Goal: Transaction & Acquisition: Purchase product/service

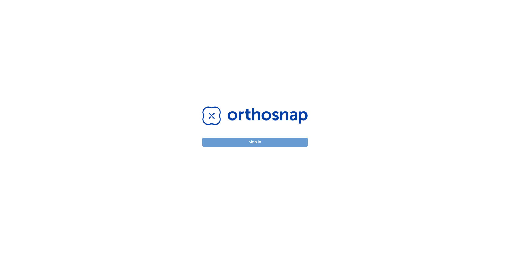
click at [269, 145] on button "Sign in" at bounding box center [255, 142] width 105 height 9
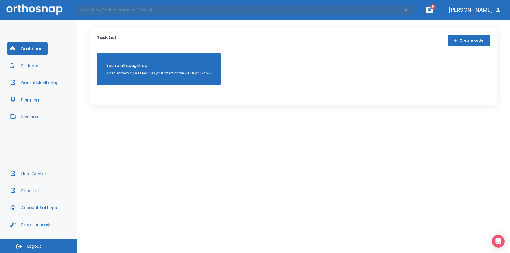
click at [472, 37] on button "Create order" at bounding box center [469, 41] width 43 height 12
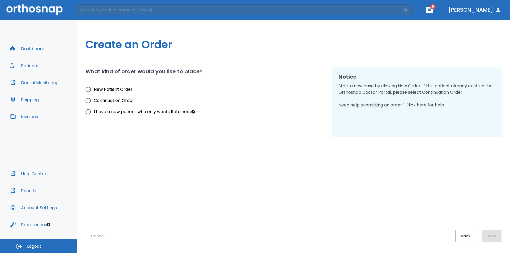
click at [90, 102] on input "Continuation Order" at bounding box center [88, 100] width 11 height 11
radio input "true"
click at [493, 238] on button "Next" at bounding box center [492, 236] width 19 height 13
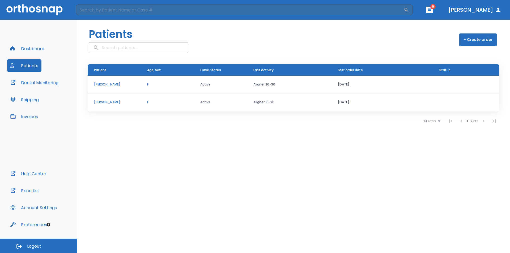
click at [95, 85] on p "[PERSON_NAME]" at bounding box center [114, 84] width 40 height 5
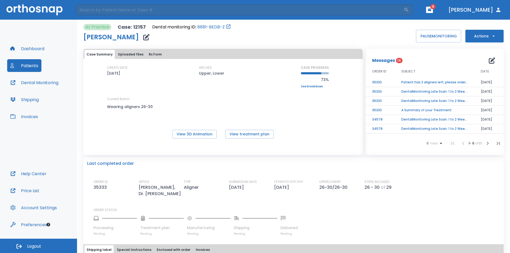
click at [434, 80] on td "Patient has 2 aligners left, please order next set!" at bounding box center [434, 82] width 79 height 9
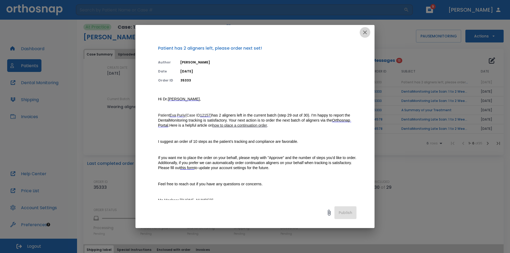
click at [366, 34] on icon "button" at bounding box center [365, 32] width 6 height 6
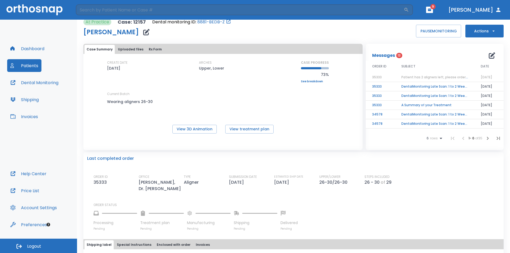
scroll to position [5, 0]
click at [491, 31] on icon "button" at bounding box center [493, 31] width 5 height 5
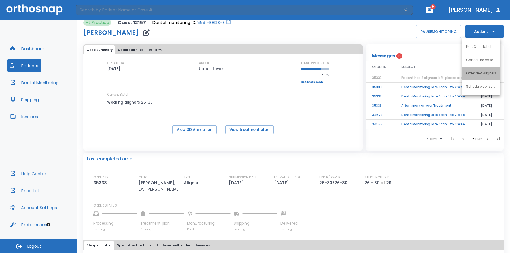
click at [489, 73] on p "Order Next Aligners" at bounding box center [482, 73] width 30 height 5
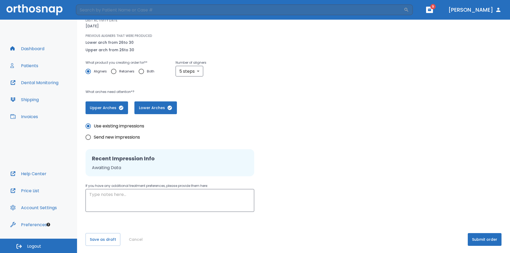
scroll to position [57, 0]
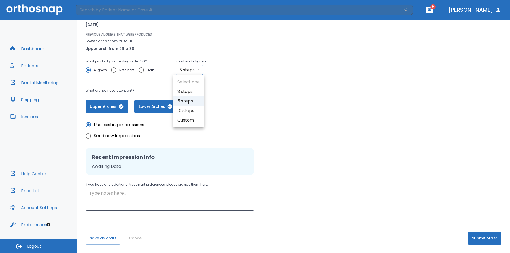
click at [197, 72] on body "​ 9 [PERSON_NAME] Dashboard Patients Dental Monitoring Shipping Invoices Help C…" at bounding box center [255, 126] width 510 height 253
click at [488, 239] on div at bounding box center [255, 126] width 510 height 253
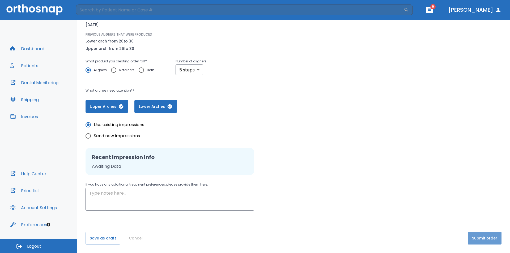
click at [481, 238] on button "Submit order" at bounding box center [485, 238] width 34 height 13
